Goal: Information Seeking & Learning: Check status

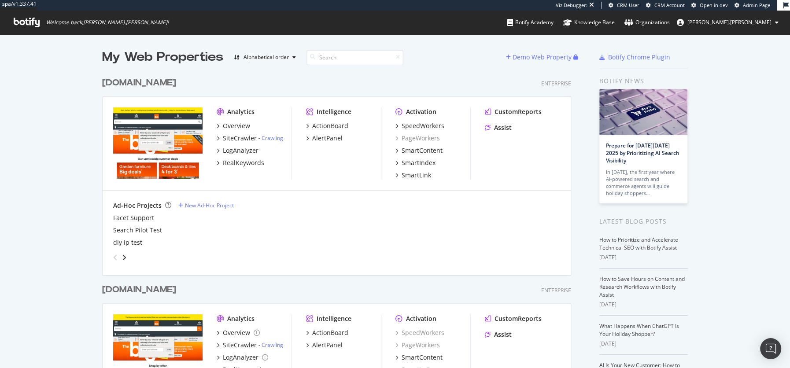
click at [424, 118] on div "Activation SpeedWorkers PageWorkers SmartContent SmartIndex SmartLink" at bounding box center [432, 143] width 75 height 72
click at [424, 125] on div "SpeedWorkers" at bounding box center [423, 126] width 43 height 9
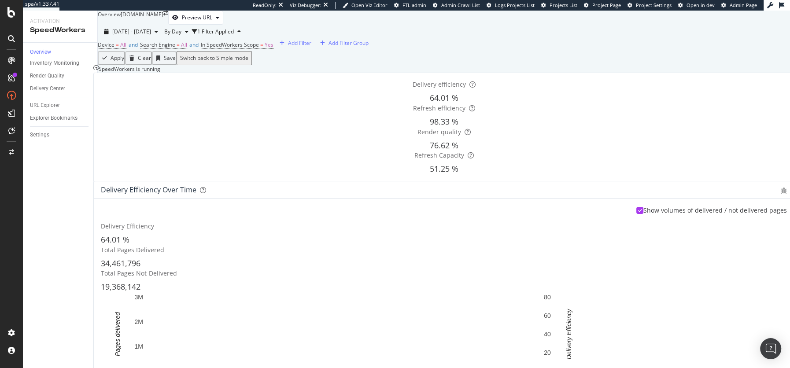
scroll to position [384, 0]
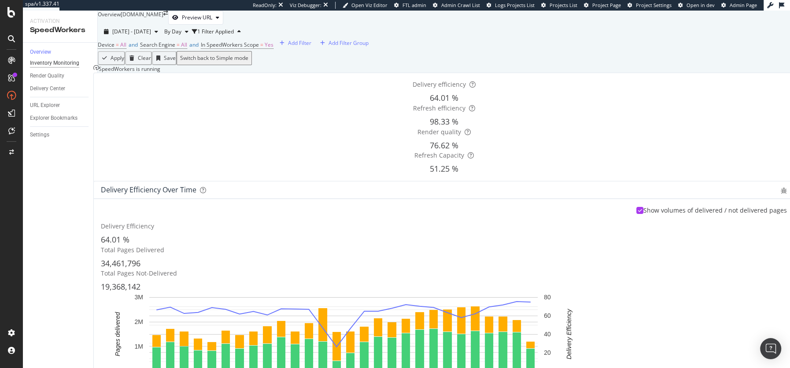
click at [57, 68] on div "Inventory Monitoring" at bounding box center [54, 63] width 49 height 9
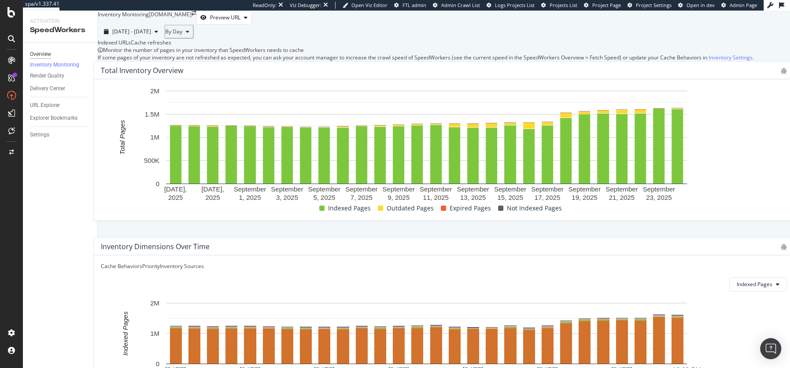
click at [44, 53] on div "Overview" at bounding box center [40, 54] width 21 height 9
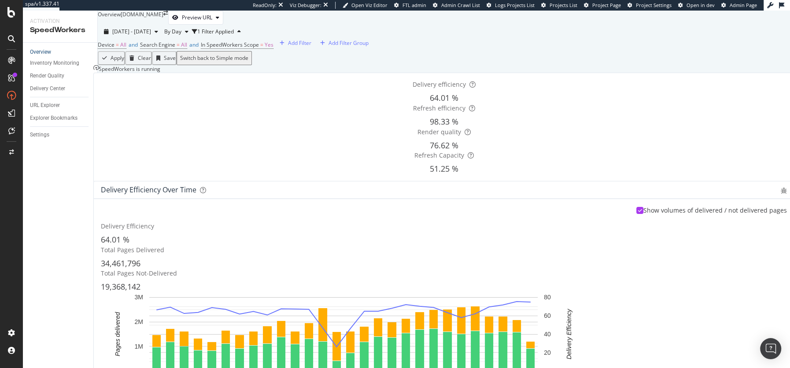
scroll to position [130, 0]
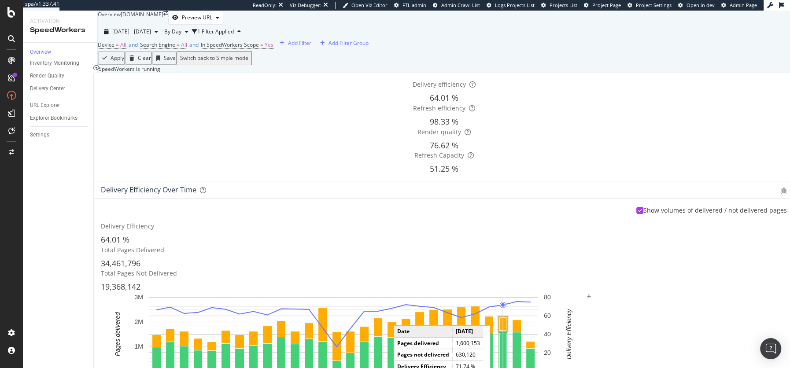
click at [506, 317] on rect "A chart." at bounding box center [503, 323] width 7 height 13
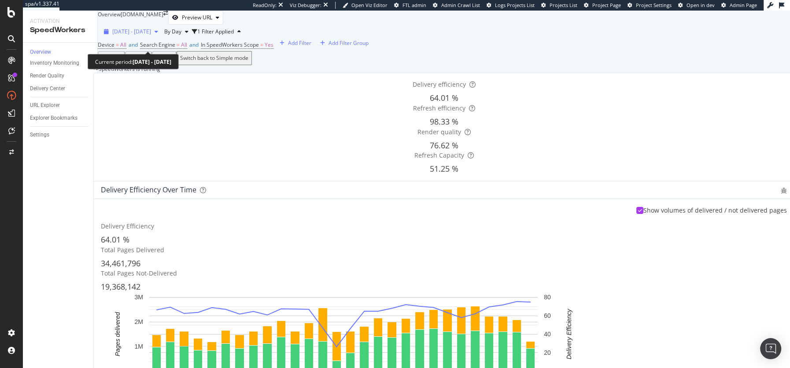
click at [146, 35] on span "[DATE] - [DATE]" at bounding box center [131, 31] width 39 height 7
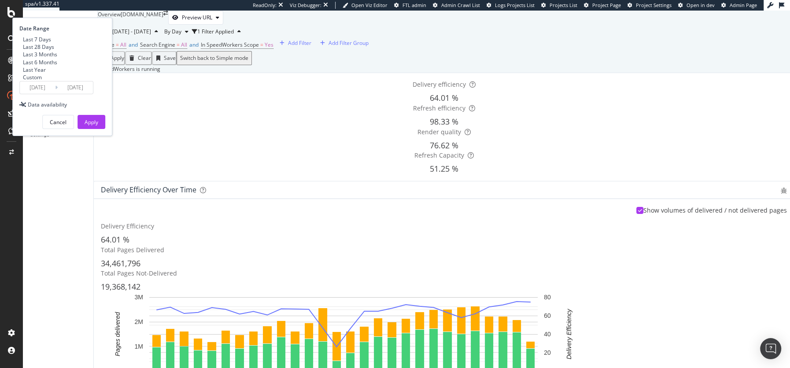
click at [51, 43] on div "Last 7 Days" at bounding box center [37, 39] width 28 height 7
type input "[DATE]"
click at [105, 129] on button "Apply" at bounding box center [91, 122] width 28 height 14
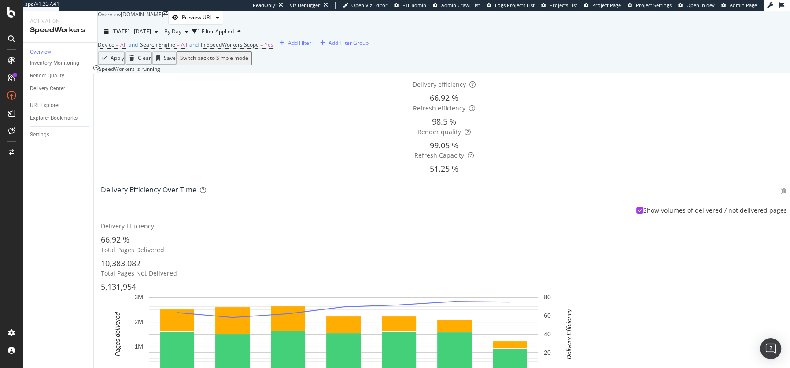
scroll to position [150, 0]
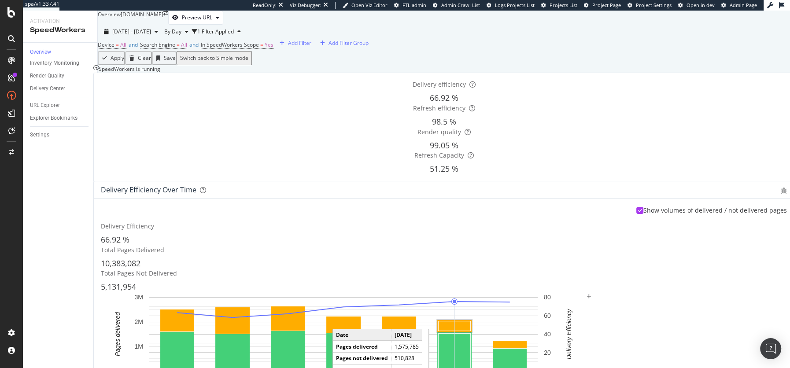
click at [471, 321] on rect "A chart." at bounding box center [455, 326] width 32 height 10
